Goal: Book appointment/travel/reservation

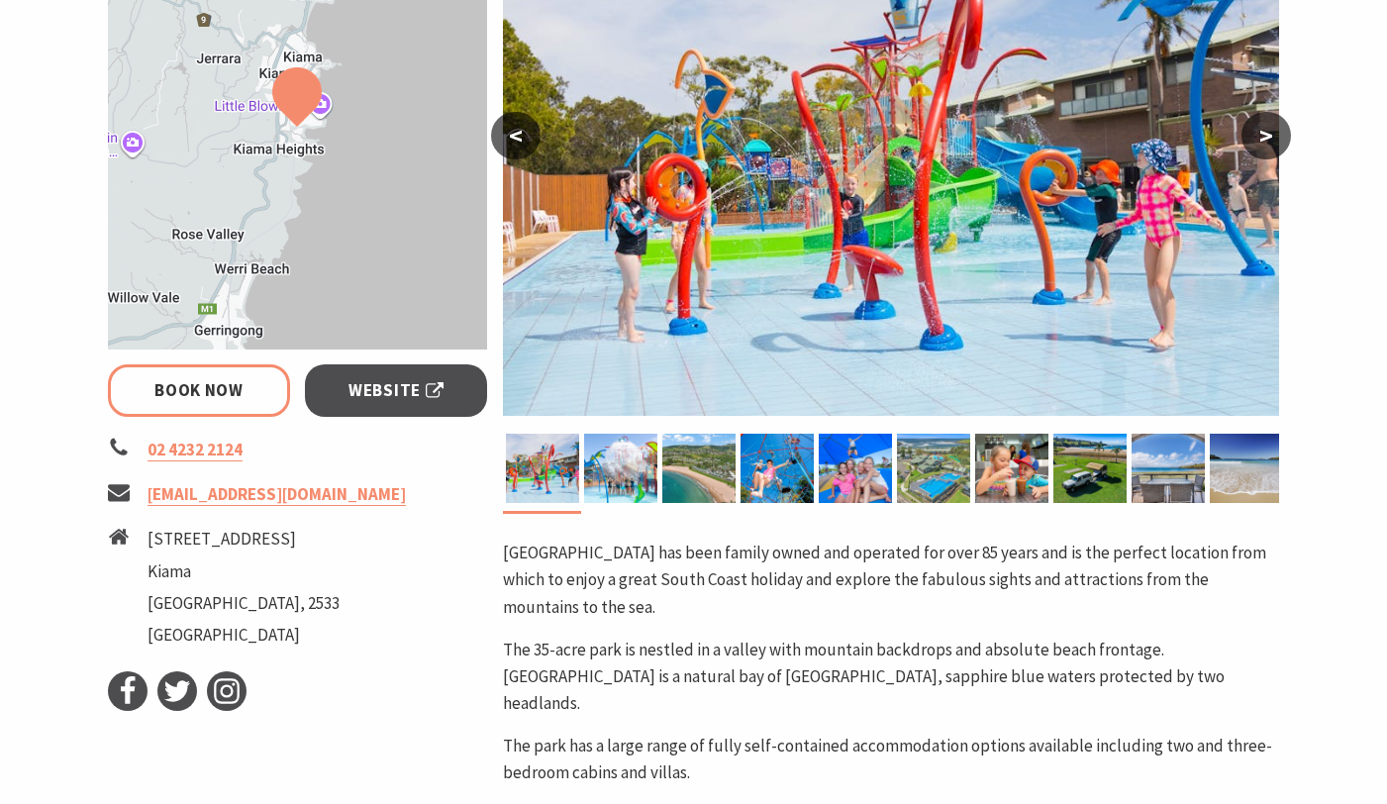
scroll to position [474, 0]
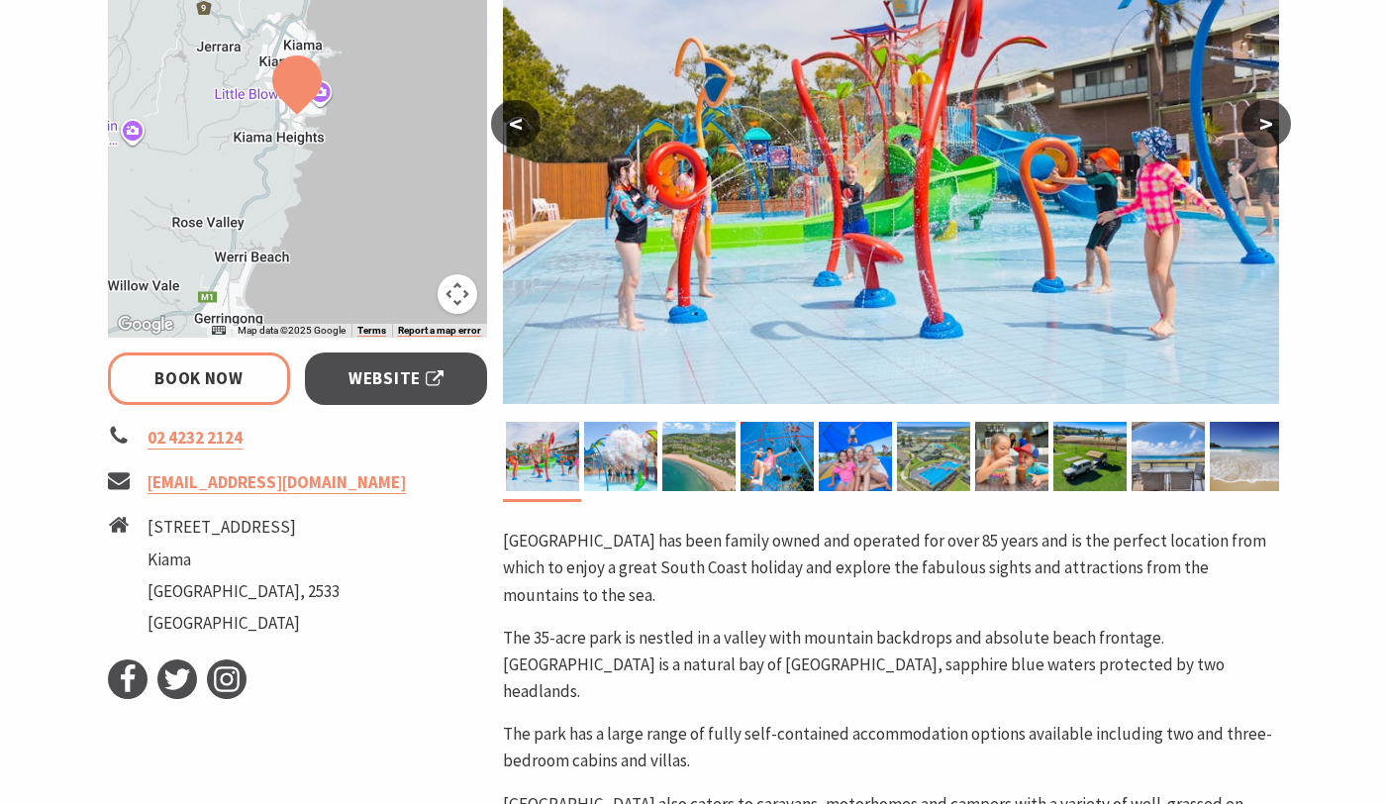
select select "3"
select select "2"
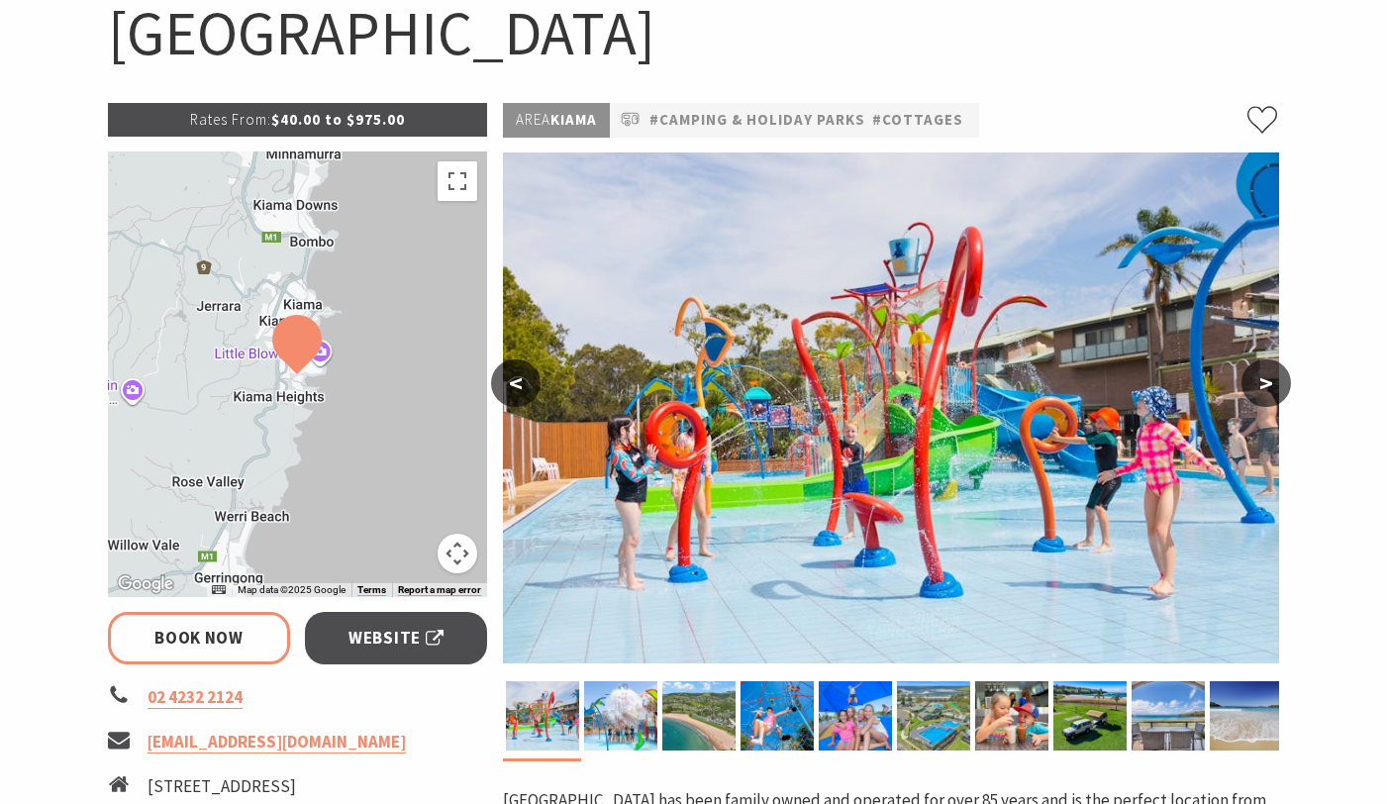
scroll to position [213, 0]
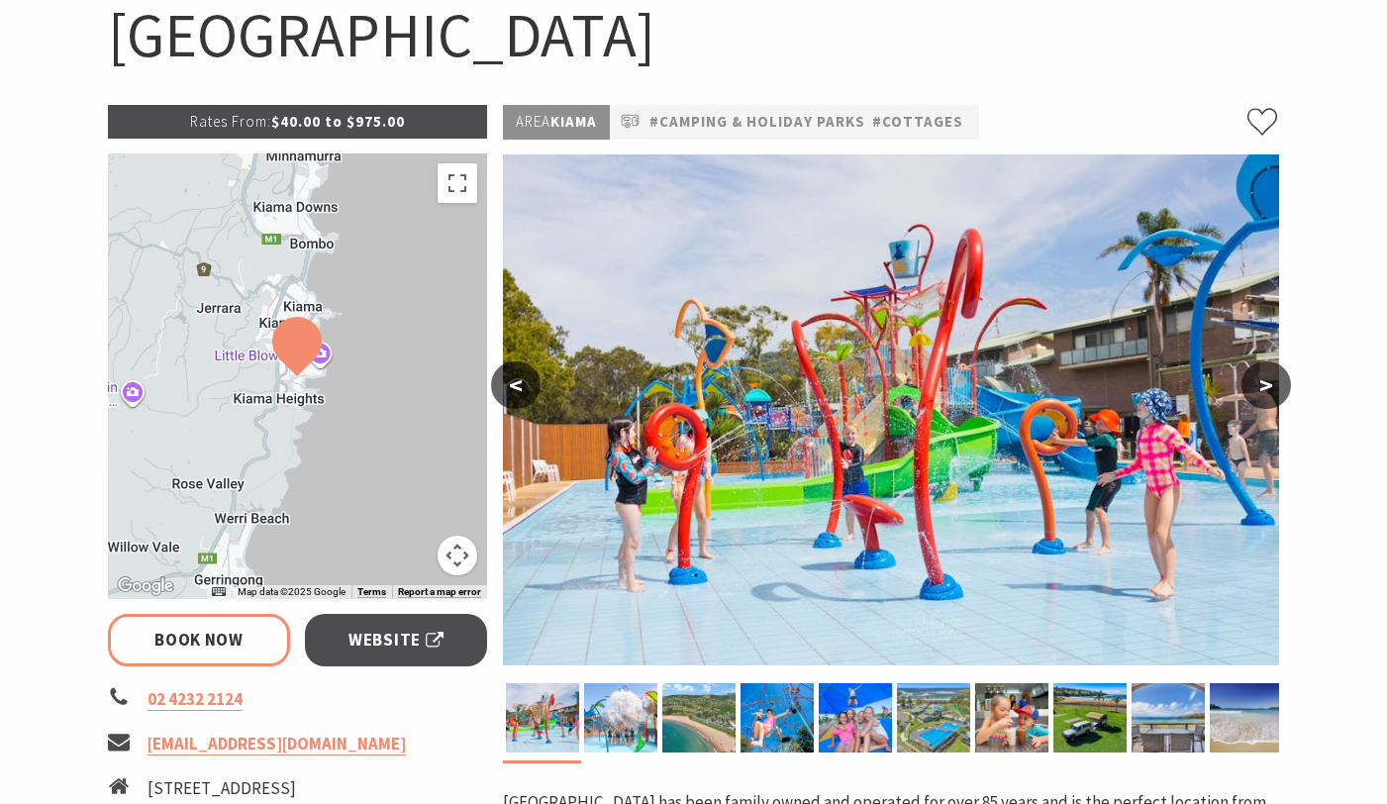
click at [1275, 387] on button ">" at bounding box center [1267, 385] width 50 height 48
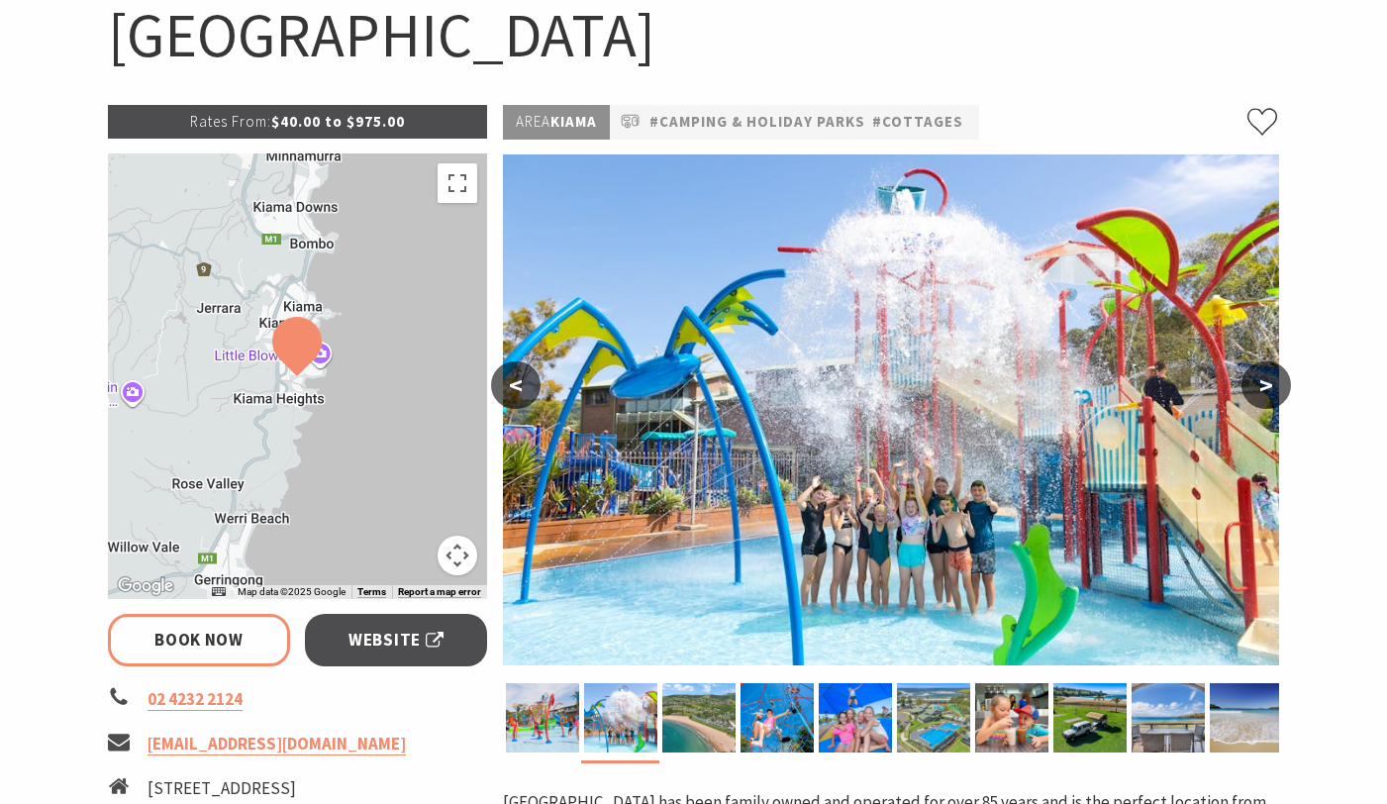
click at [1275, 387] on button ">" at bounding box center [1267, 385] width 50 height 48
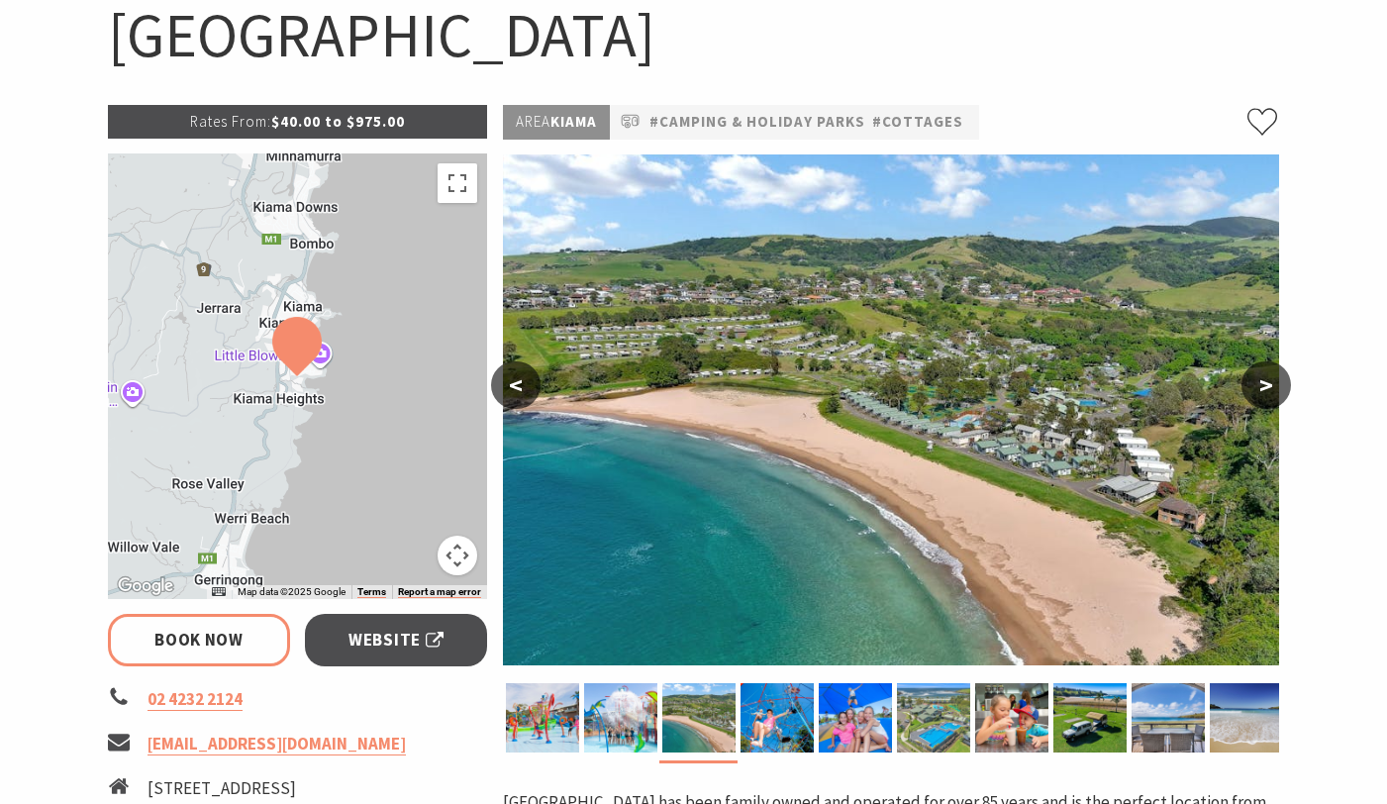
click at [1275, 387] on button ">" at bounding box center [1267, 385] width 50 height 48
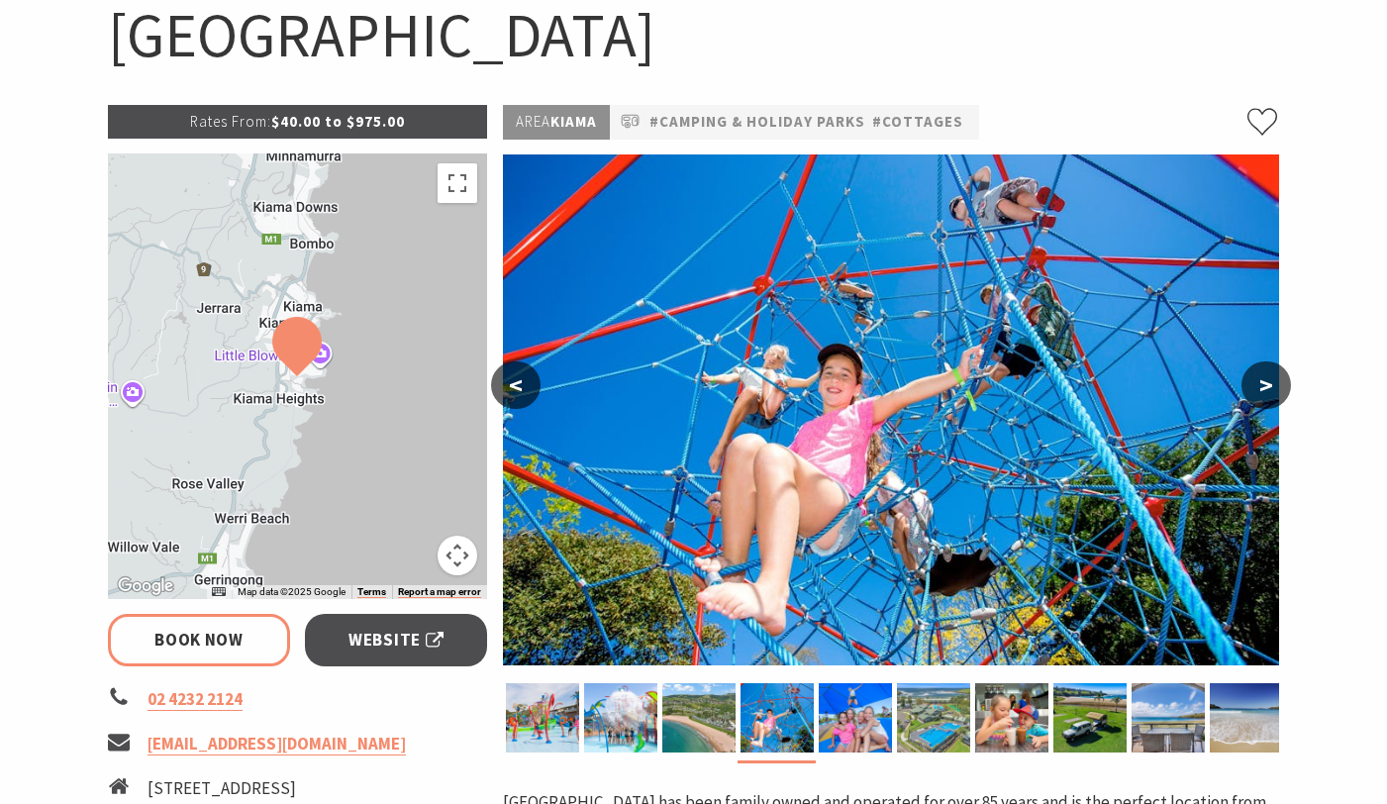
click at [1275, 386] on button ">" at bounding box center [1267, 385] width 50 height 48
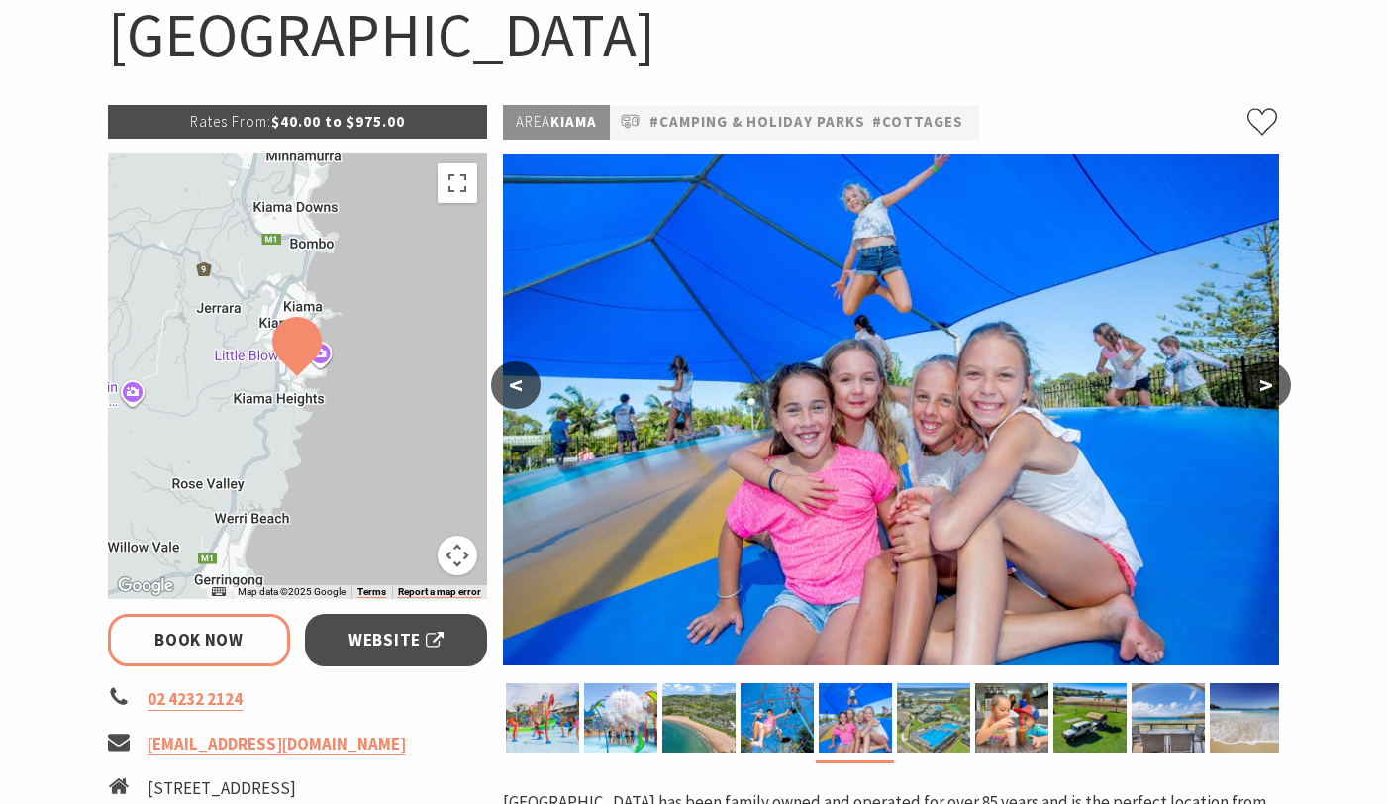
click at [1272, 387] on button ">" at bounding box center [1267, 385] width 50 height 48
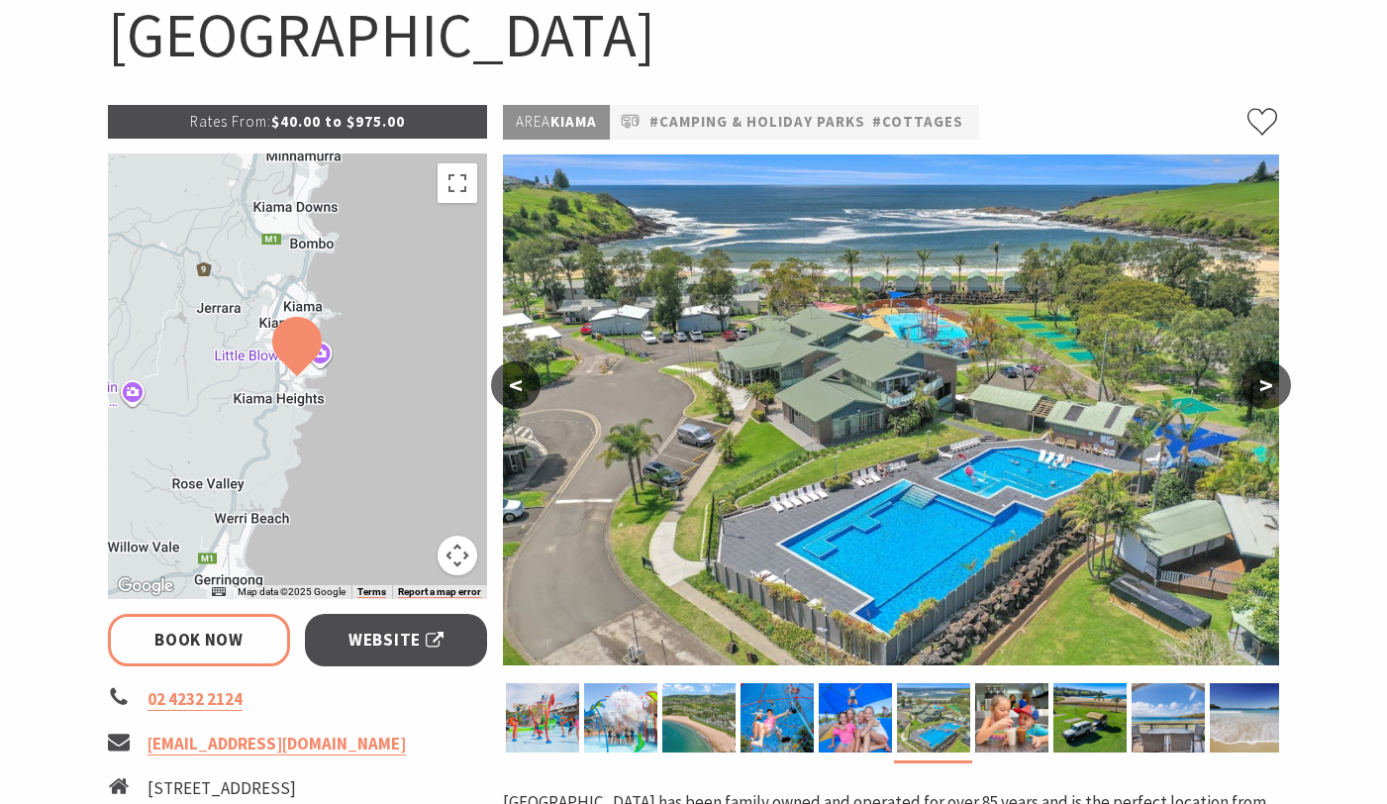
select select "3"
click at [1279, 383] on button ">" at bounding box center [1267, 385] width 50 height 48
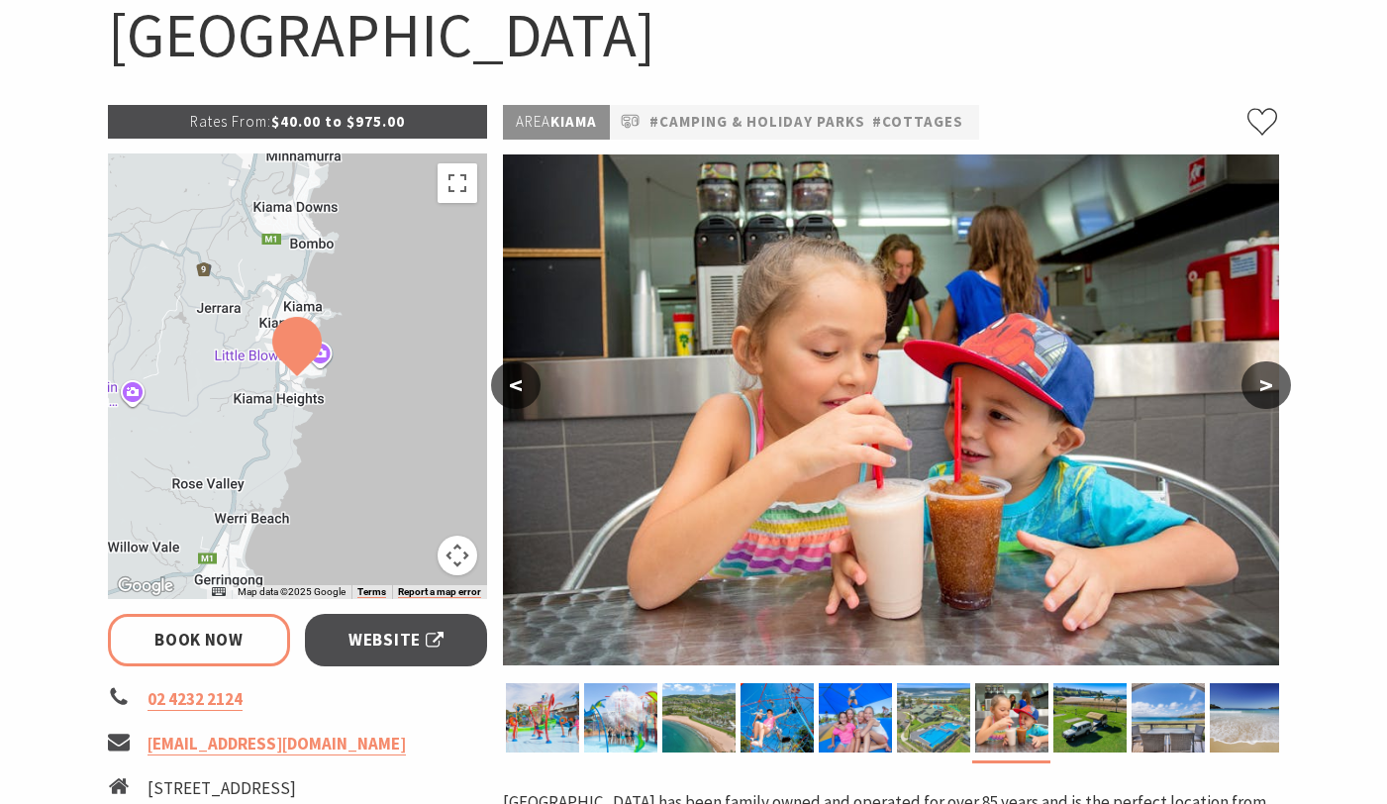
click at [1279, 383] on button ">" at bounding box center [1267, 385] width 50 height 48
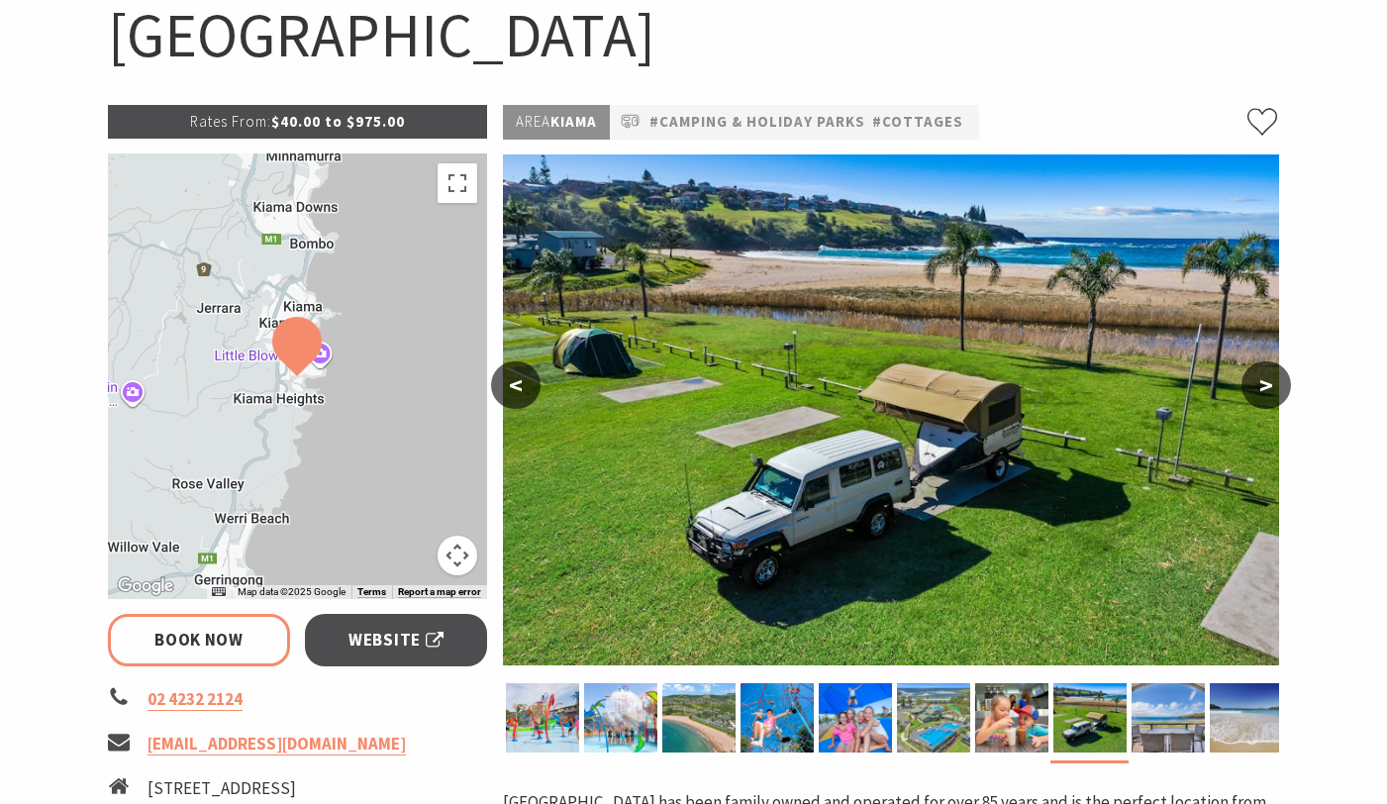
click at [1279, 384] on button ">" at bounding box center [1267, 385] width 50 height 48
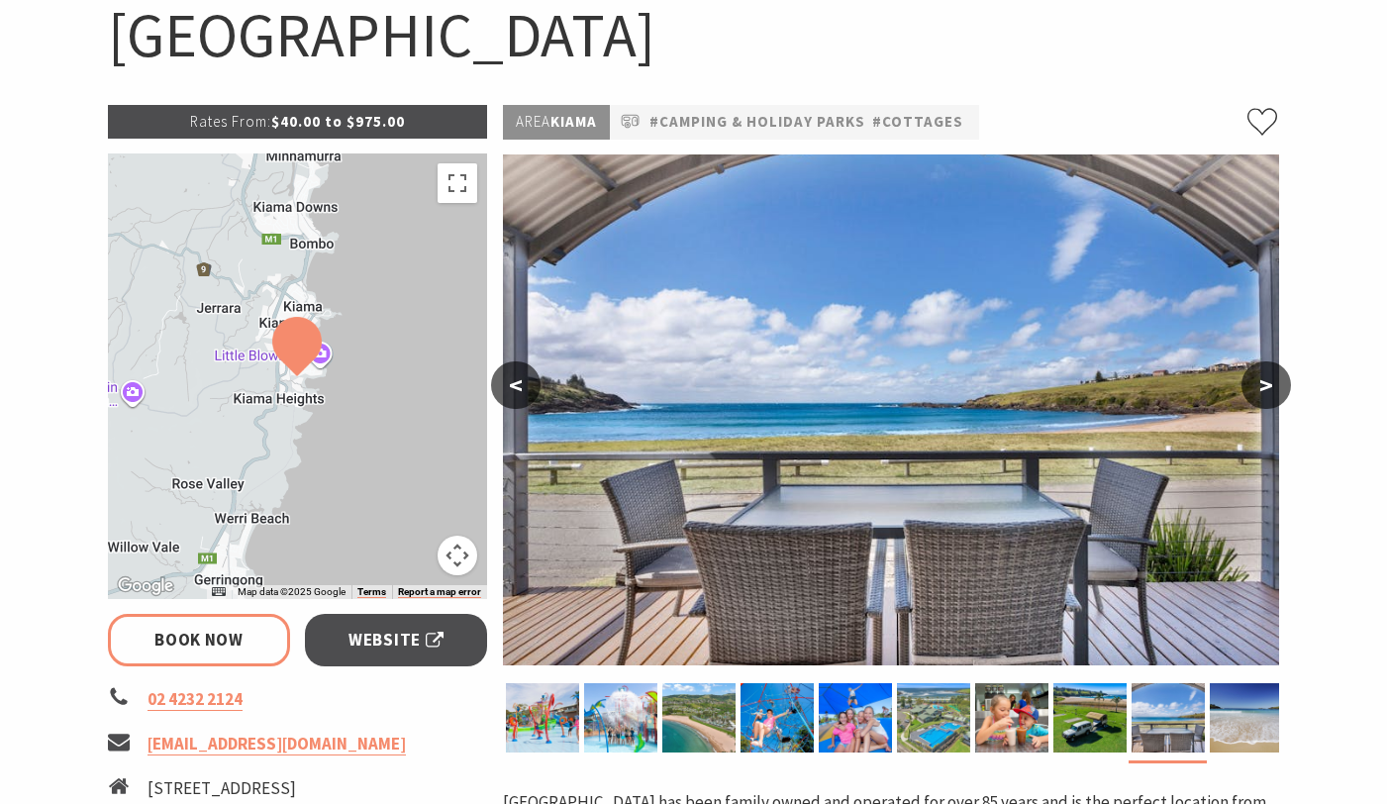
click at [1279, 384] on button ">" at bounding box center [1267, 385] width 50 height 48
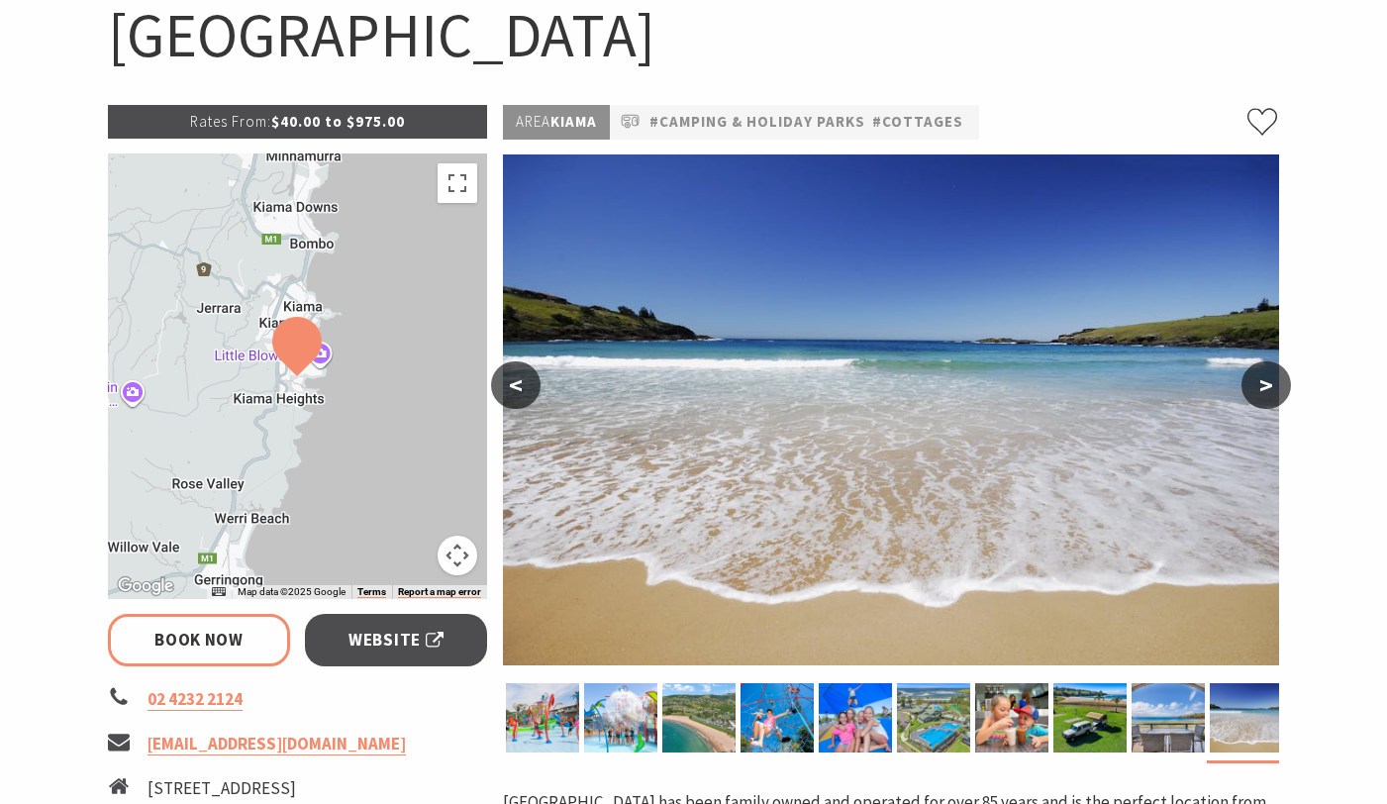
click at [1279, 384] on button ">" at bounding box center [1267, 385] width 50 height 48
